Goal: Communication & Community: Share content

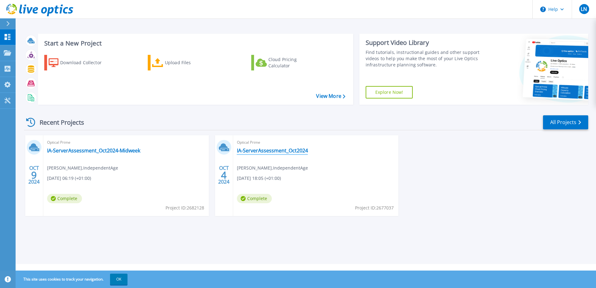
click at [262, 151] on link "IA-ServerAssessment_Oct2024" at bounding box center [272, 150] width 71 height 6
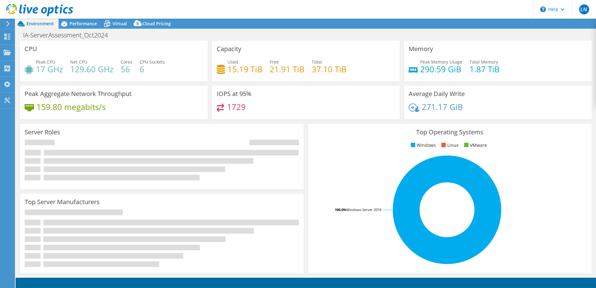
select select "EULondon"
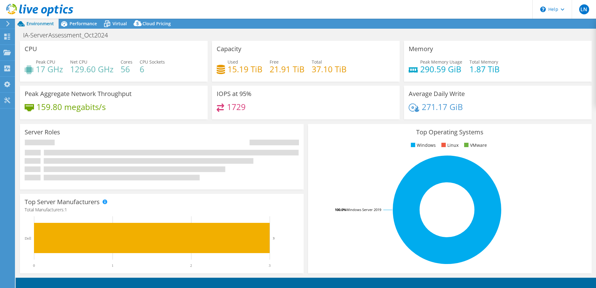
select select "EULondon"
select select "USD"
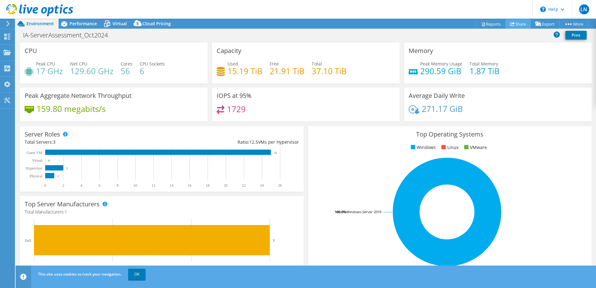
click at [512, 25] on link "Share" at bounding box center [518, 24] width 26 height 10
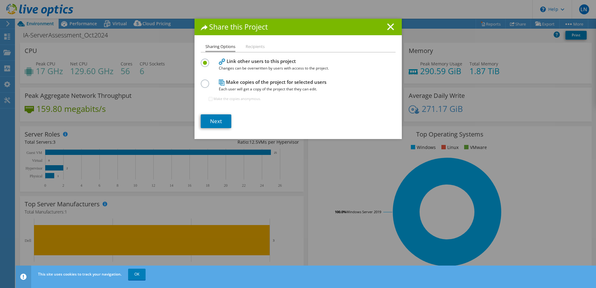
click at [255, 49] on li "Recipients" at bounding box center [255, 47] width 19 height 8
click at [212, 121] on link "Next" at bounding box center [216, 121] width 31 height 14
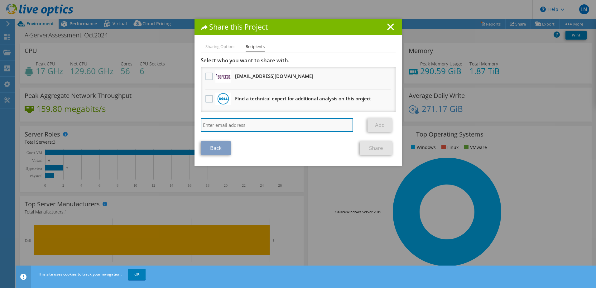
drag, startPoint x: 222, startPoint y: 123, endPoint x: 226, endPoint y: 123, distance: 3.9
click at [222, 123] on input "search" at bounding box center [277, 125] width 153 height 14
paste input "[PERSON_NAME][EMAIL_ADDRESS][PERSON_NAME][DOMAIN_NAME]"
type input "[PERSON_NAME][EMAIL_ADDRESS][PERSON_NAME][DOMAIN_NAME]"
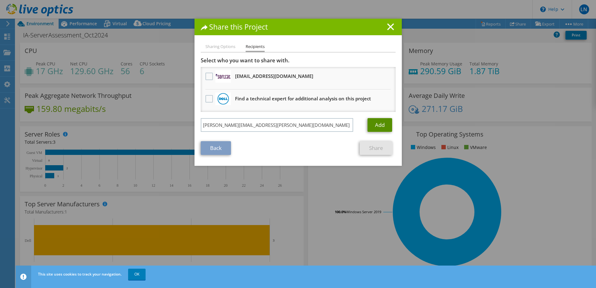
click at [379, 125] on link "Add" at bounding box center [380, 125] width 25 height 14
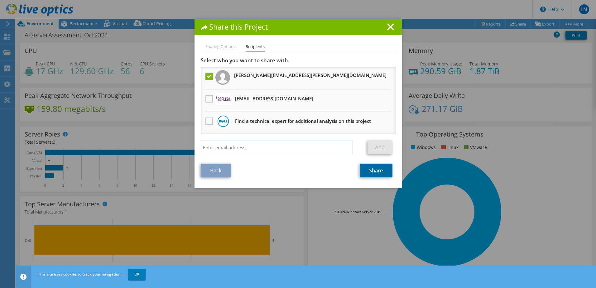
click at [372, 167] on link "Share" at bounding box center [376, 171] width 33 height 14
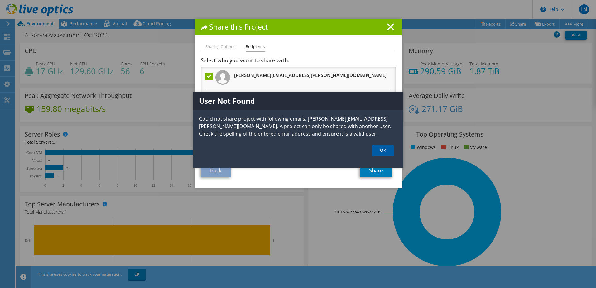
click at [379, 150] on link "OK" at bounding box center [383, 151] width 22 height 12
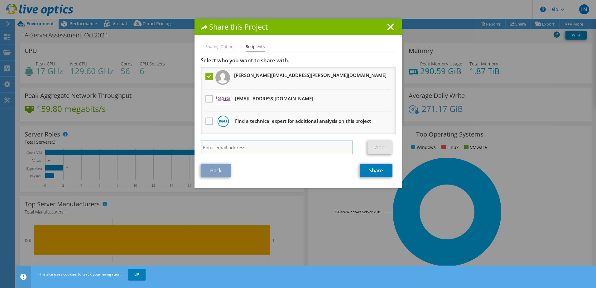
click at [226, 146] on input "search" at bounding box center [277, 148] width 153 height 14
paste input "[PERSON_NAME][EMAIL_ADDRESS][PERSON_NAME][DOMAIN_NAME]"
click at [201, 147] on input "[PERSON_NAME][EMAIL_ADDRESS][PERSON_NAME][DOMAIN_NAME]" at bounding box center [277, 148] width 153 height 14
type input "[PERSON_NAME][EMAIL_ADDRESS][PERSON_NAME][DOMAIN_NAME]"
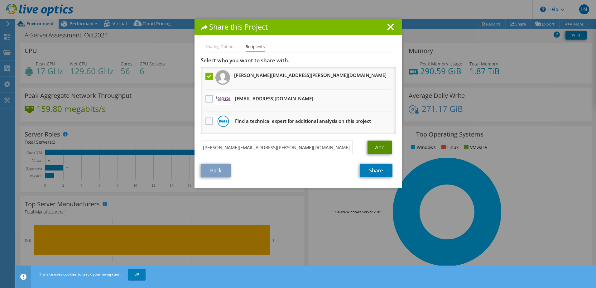
click at [373, 147] on link "Add" at bounding box center [380, 148] width 25 height 14
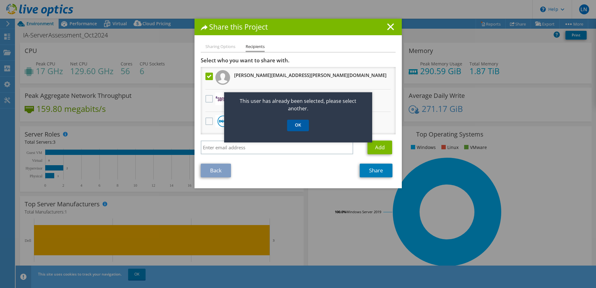
click at [296, 130] on link "OK" at bounding box center [298, 126] width 22 height 12
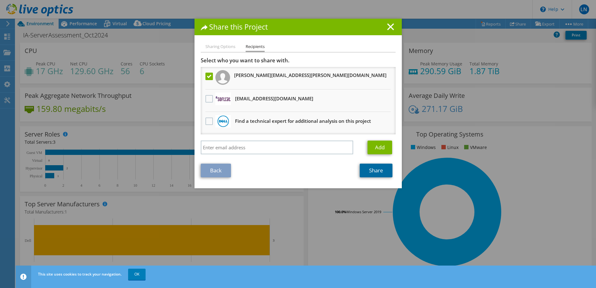
click at [365, 168] on link "Share" at bounding box center [376, 171] width 33 height 14
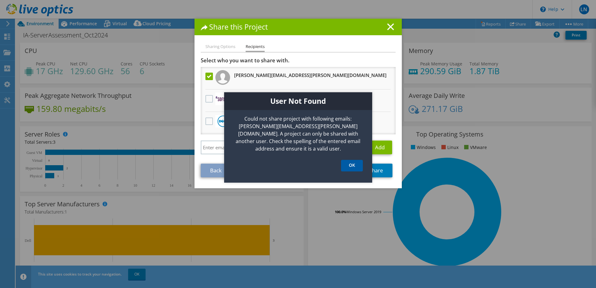
click at [349, 160] on link "OK" at bounding box center [352, 166] width 22 height 12
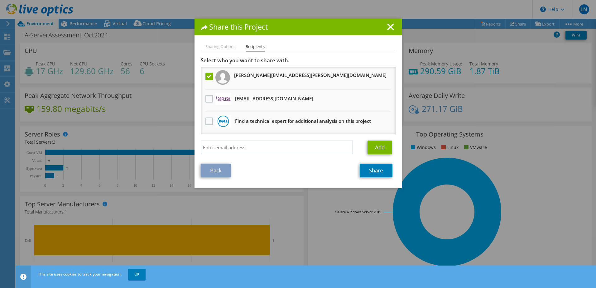
click at [386, 30] on h1 "Share this Project" at bounding box center [298, 26] width 195 height 7
click at [388, 26] on icon at bounding box center [390, 26] width 7 height 7
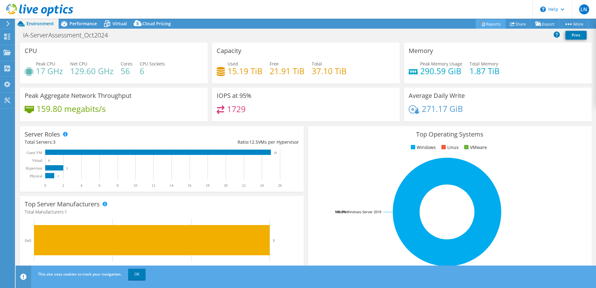
click at [481, 23] on link "Reports" at bounding box center [491, 24] width 30 height 10
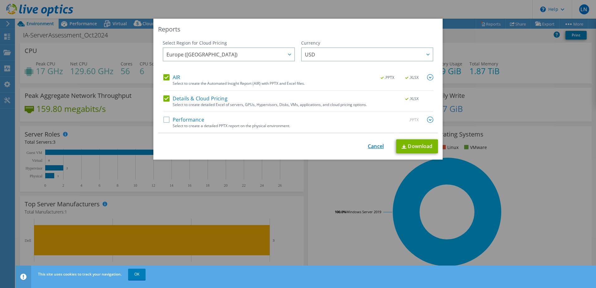
click at [379, 147] on link "Cancel" at bounding box center [376, 146] width 16 height 6
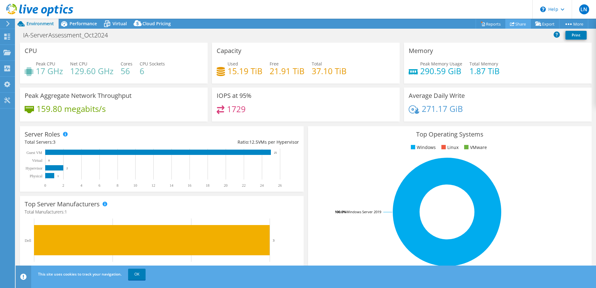
click at [516, 22] on link "Share" at bounding box center [518, 24] width 26 height 10
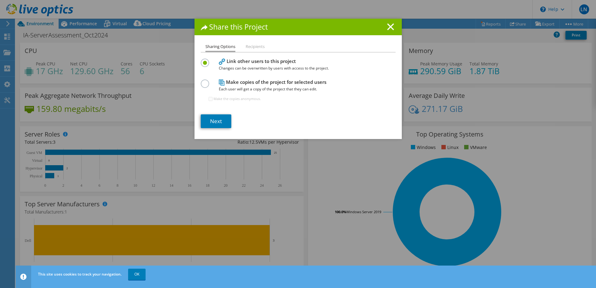
click at [253, 48] on li "Recipients" at bounding box center [255, 47] width 19 height 8
click at [215, 123] on link "Next" at bounding box center [216, 121] width 31 height 14
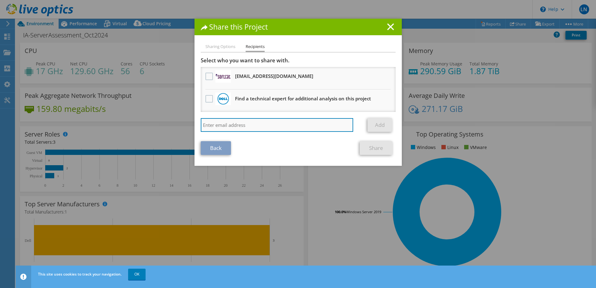
click at [233, 124] on input "search" at bounding box center [277, 125] width 153 height 14
paste input "[PERSON_NAME][EMAIL_ADDRESS][PERSON_NAME][DOMAIN_NAME]"
type input "[PERSON_NAME][EMAIL_ADDRESS][PERSON_NAME][DOMAIN_NAME]"
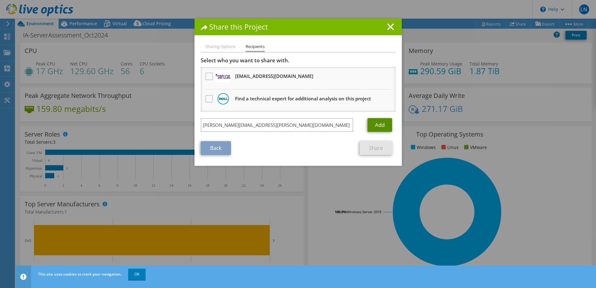
click at [385, 125] on link "Add" at bounding box center [380, 125] width 25 height 14
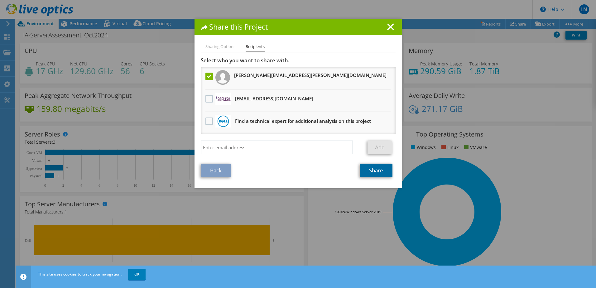
click at [368, 171] on link "Share" at bounding box center [376, 171] width 33 height 14
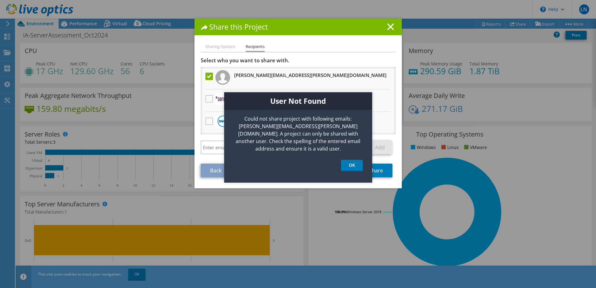
click at [296, 24] on h1 "Share this Project" at bounding box center [298, 26] width 195 height 7
click at [347, 160] on link "OK" at bounding box center [352, 166] width 22 height 12
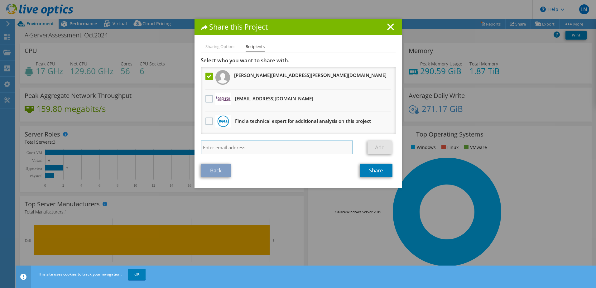
click at [220, 147] on input "search" at bounding box center [277, 148] width 153 height 14
type input "cameron.taylor@independentage.org"
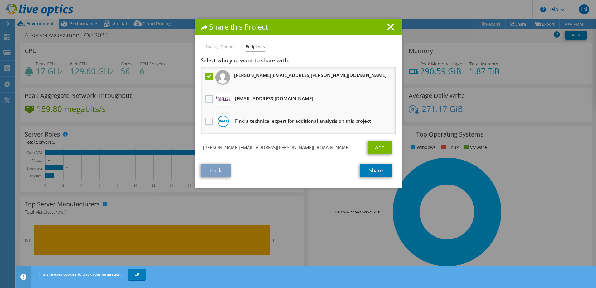
click at [207, 76] on label at bounding box center [209, 76] width 9 height 7
click at [0, 0] on input "checkbox" at bounding box center [0, 0] width 0 height 0
drag, startPoint x: 369, startPoint y: 145, endPoint x: 366, endPoint y: 145, distance: 3.7
click at [369, 145] on link "Add" at bounding box center [380, 148] width 25 height 14
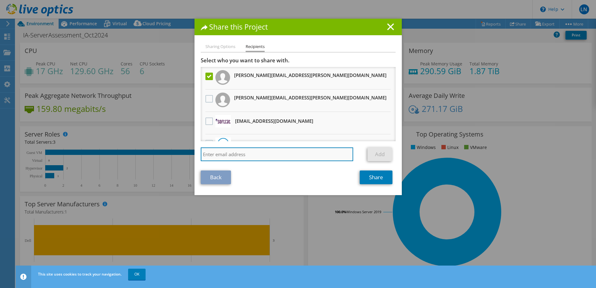
click at [222, 156] on input "search" at bounding box center [277, 154] width 153 height 14
type input "alejandro.gerardo.gomes@independentage.org"
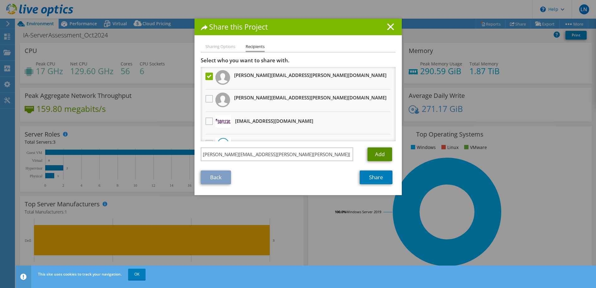
click at [381, 156] on link "Add" at bounding box center [380, 154] width 25 height 14
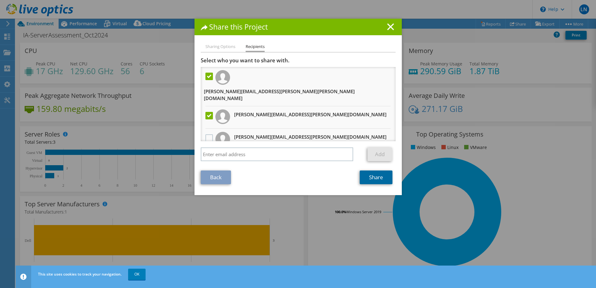
click at [369, 177] on link "Share" at bounding box center [376, 178] width 33 height 14
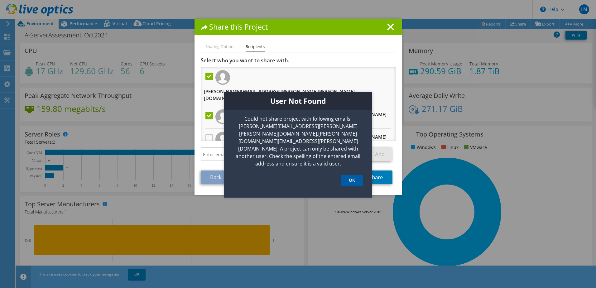
click at [359, 175] on link "OK" at bounding box center [352, 181] width 22 height 12
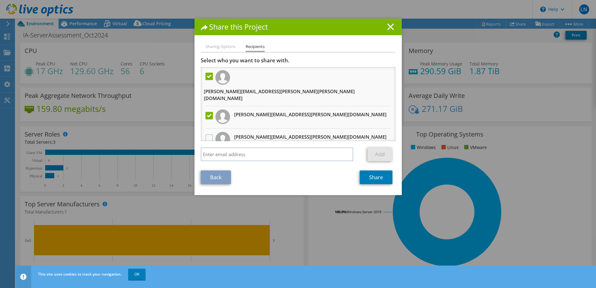
click at [387, 28] on icon at bounding box center [390, 26] width 7 height 7
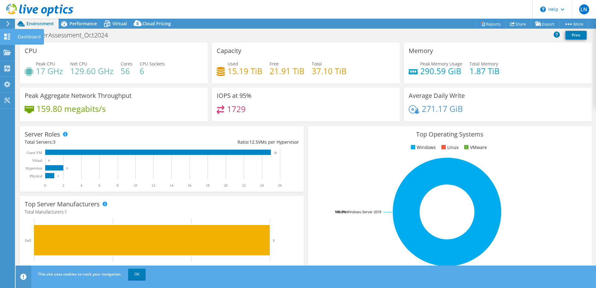
click at [10, 39] on icon at bounding box center [6, 37] width 7 height 6
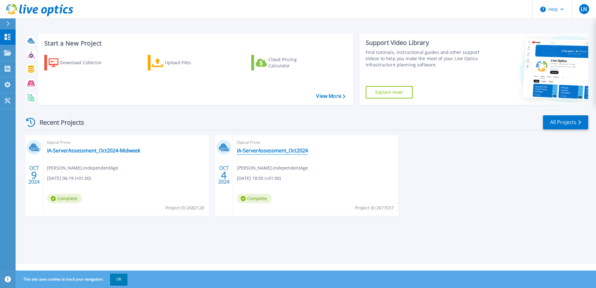
click at [247, 152] on link "IA-ServerAssessment_Oct2024" at bounding box center [272, 150] width 71 height 6
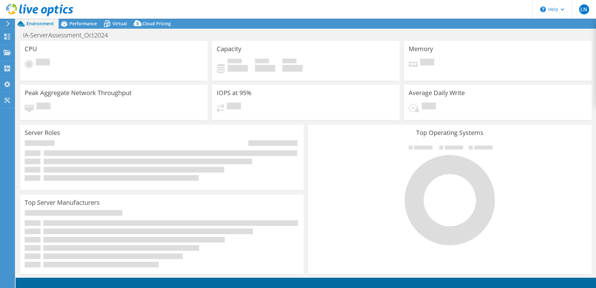
select select "EULondon"
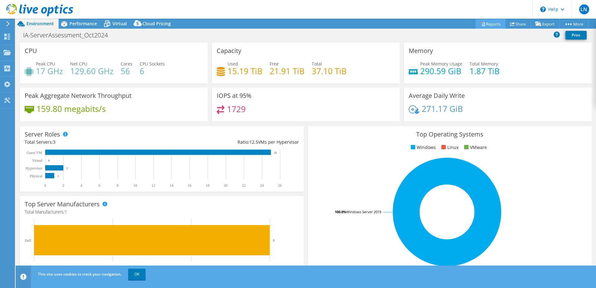
click at [487, 23] on link "Reports" at bounding box center [491, 24] width 30 height 10
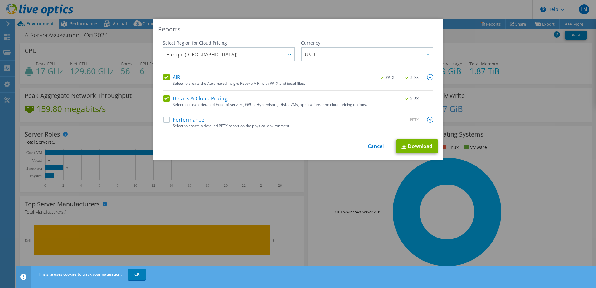
click at [368, 142] on div "This process may take a while, please wait... Cancel Download" at bounding box center [298, 146] width 280 height 14
click at [377, 144] on link "Cancel" at bounding box center [376, 146] width 16 height 6
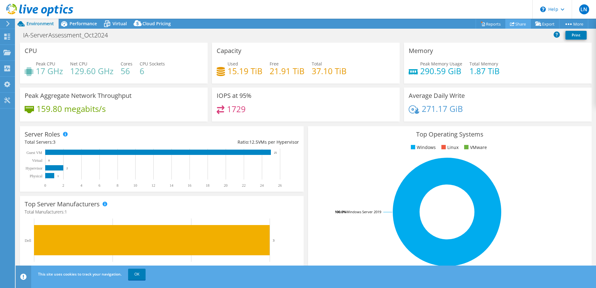
click at [511, 23] on use at bounding box center [512, 24] width 5 height 4
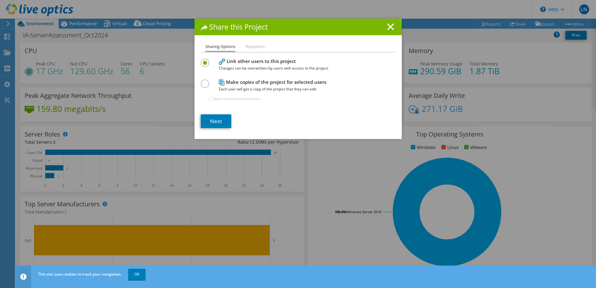
click at [201, 81] on label at bounding box center [206, 80] width 11 height 2
click at [0, 0] on input "radio" at bounding box center [0, 0] width 0 height 0
click at [253, 47] on li "Recipients" at bounding box center [255, 47] width 19 height 8
click at [210, 120] on link "Next" at bounding box center [216, 121] width 31 height 14
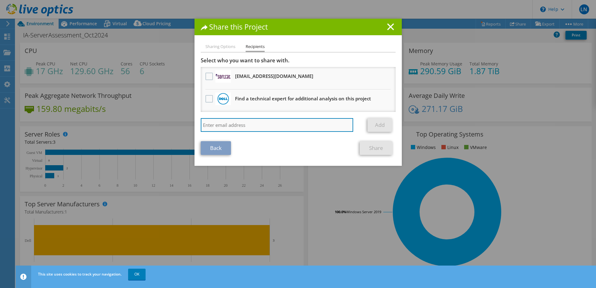
click at [233, 126] on input "search" at bounding box center [277, 125] width 153 height 14
click at [236, 128] on input "search" at bounding box center [277, 125] width 153 height 14
click at [235, 126] on input "search" at bounding box center [277, 125] width 153 height 14
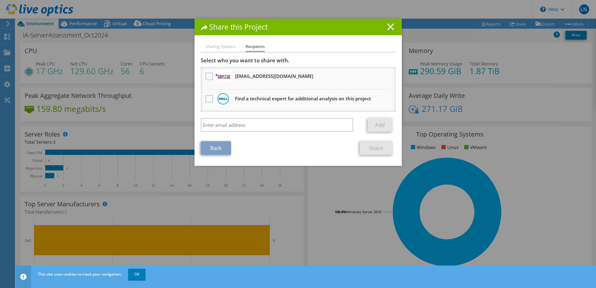
click at [387, 25] on line at bounding box center [390, 27] width 6 height 6
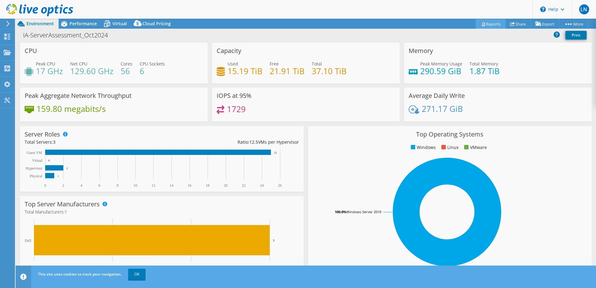
click at [483, 25] on link "Reports" at bounding box center [491, 24] width 30 height 10
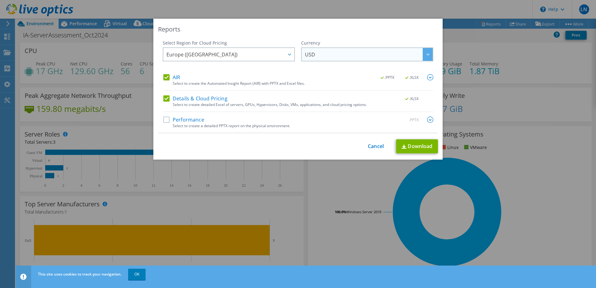
click at [423, 54] on div at bounding box center [428, 54] width 10 height 13
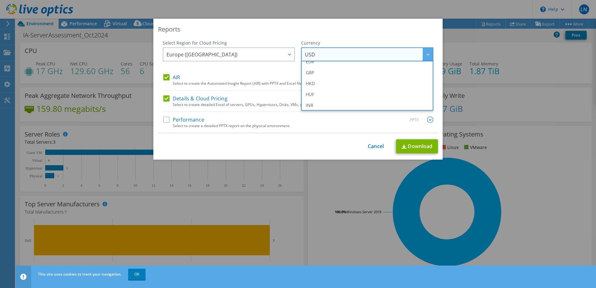
scroll to position [62, 0]
click at [313, 102] on li "GBP" at bounding box center [367, 103] width 129 height 11
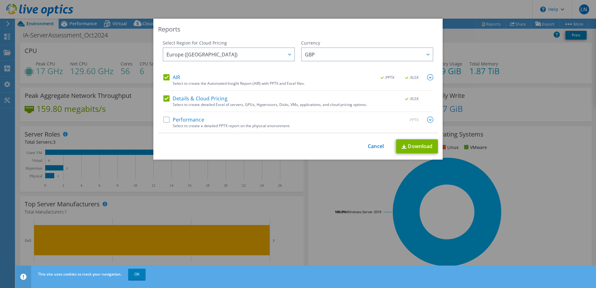
click at [445, 40] on div "Reports Select Region for Cloud Pricing Asia Pacific (Hong Kong) Asia Pacific (…" at bounding box center [298, 144] width 596 height 251
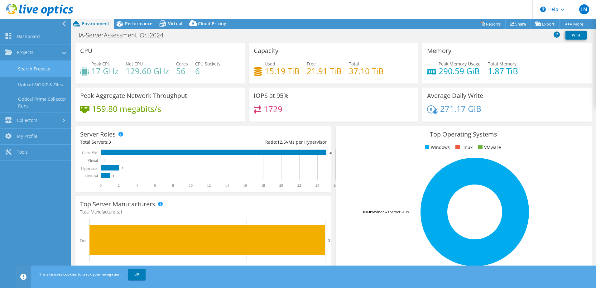
click at [35, 70] on link "Search Projects" at bounding box center [35, 69] width 71 height 16
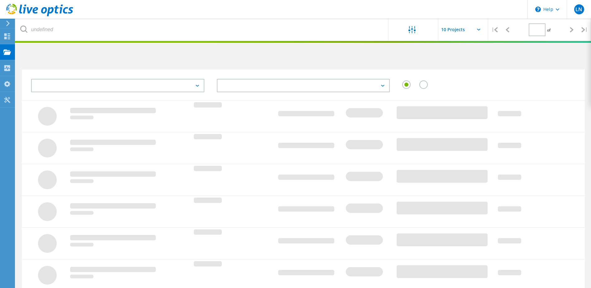
type input "1"
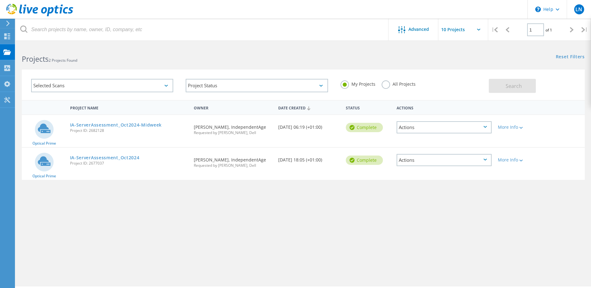
click at [485, 161] on div "Actions" at bounding box center [444, 160] width 95 height 12
click at [488, 128] on div "Actions" at bounding box center [444, 127] width 95 height 12
click at [485, 157] on div "Actions" at bounding box center [444, 160] width 95 height 12
click at [482, 166] on div "Share" at bounding box center [444, 165] width 94 height 10
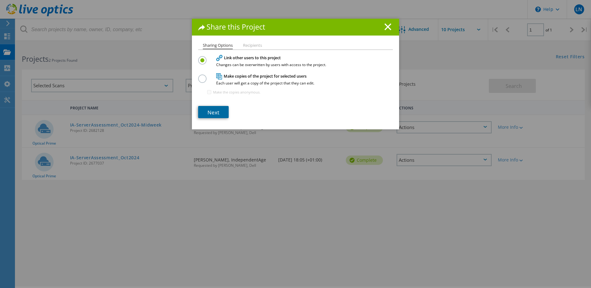
click at [214, 109] on link "Next" at bounding box center [213, 112] width 31 height 12
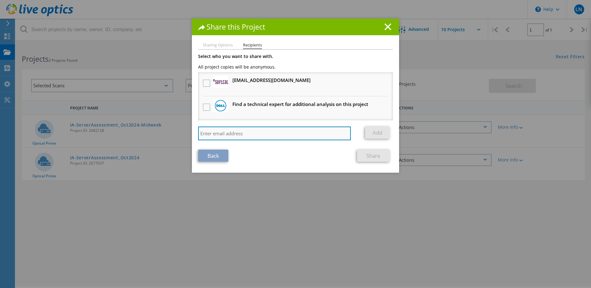
click at [213, 135] on input "search" at bounding box center [274, 134] width 153 height 14
paste input "[PERSON_NAME][EMAIL_ADDRESS][PERSON_NAME][DOMAIN_NAME]"
type input "[PERSON_NAME][EMAIL_ADDRESS][PERSON_NAME][DOMAIN_NAME]"
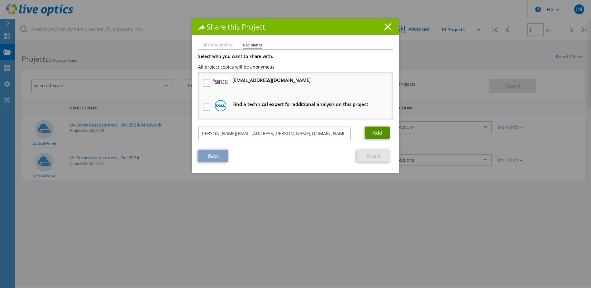
click at [385, 134] on link "Add" at bounding box center [377, 133] width 25 height 12
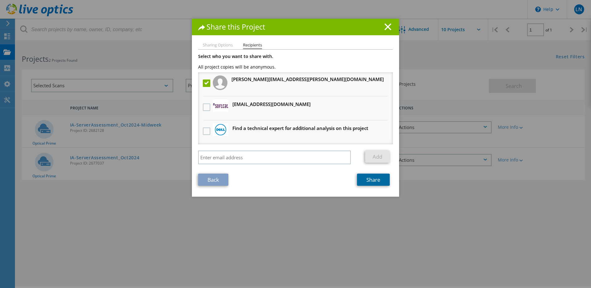
click at [372, 181] on link "Share" at bounding box center [373, 180] width 33 height 12
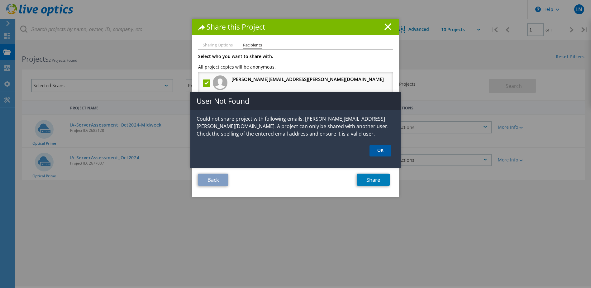
click at [380, 147] on link "OK" at bounding box center [381, 151] width 22 height 12
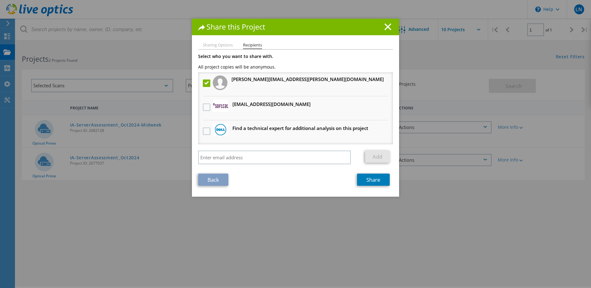
scroll to position [17, 0]
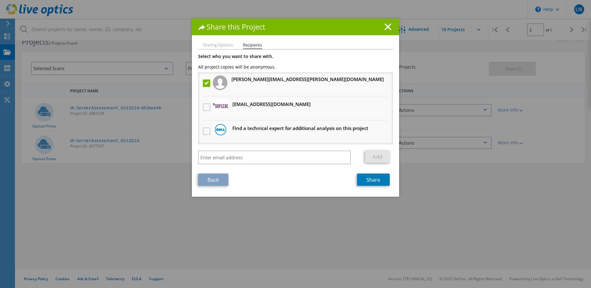
click at [207, 45] on li "Sharing Options" at bounding box center [218, 45] width 30 height 5
click at [393, 27] on div "Share this Project" at bounding box center [295, 27] width 207 height 17
click at [386, 27] on line at bounding box center [388, 27] width 6 height 6
